Goal: Register for event/course

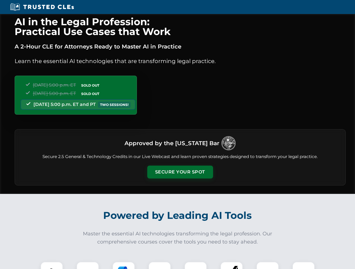
click at [180, 172] on button "Secure Your Spot" at bounding box center [180, 172] width 66 height 13
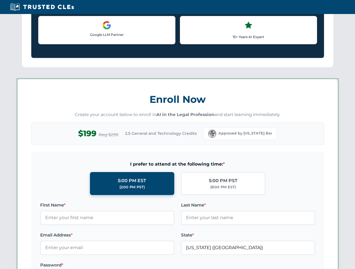
click at [124, 266] on label "Password *" at bounding box center [107, 265] width 134 height 7
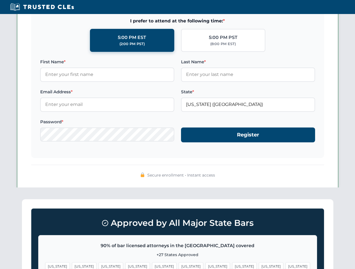
click at [259, 266] on span "[US_STATE]" at bounding box center [271, 267] width 24 height 8
